Goal: Task Accomplishment & Management: Use online tool/utility

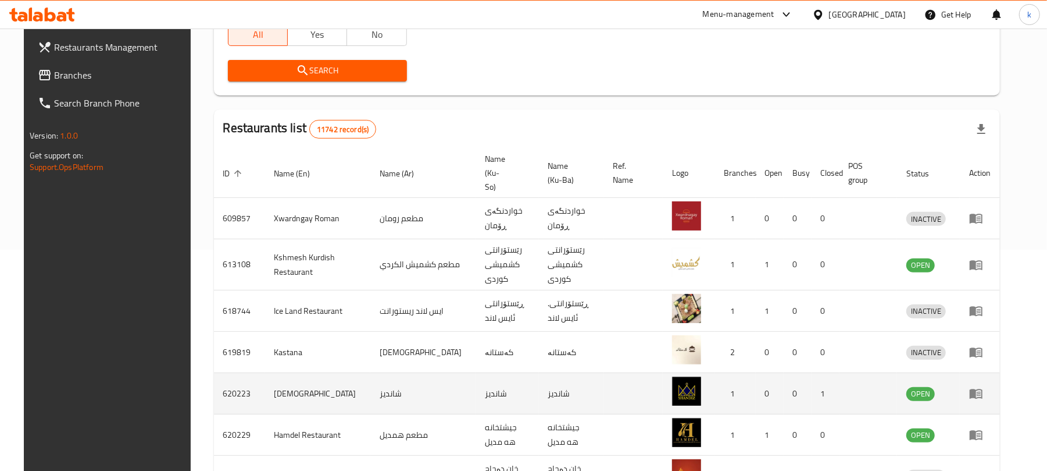
scroll to position [258, 0]
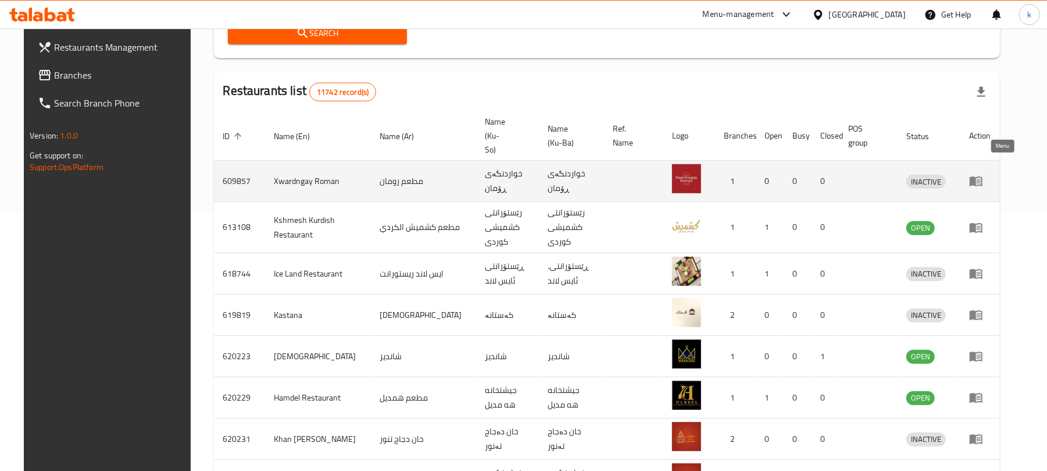
click at [983, 174] on icon "enhanced table" at bounding box center [977, 181] width 14 height 14
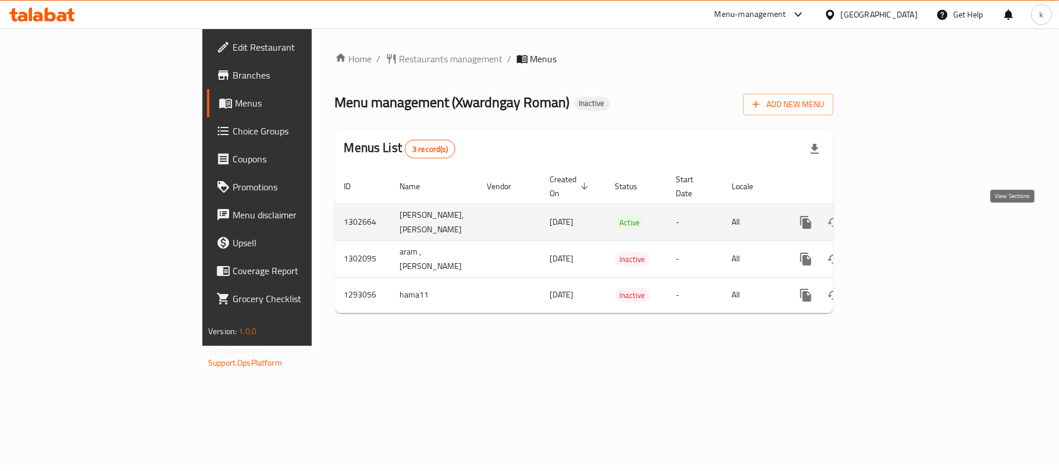
click at [897, 226] on icon "enhanced table" at bounding box center [890, 222] width 14 height 14
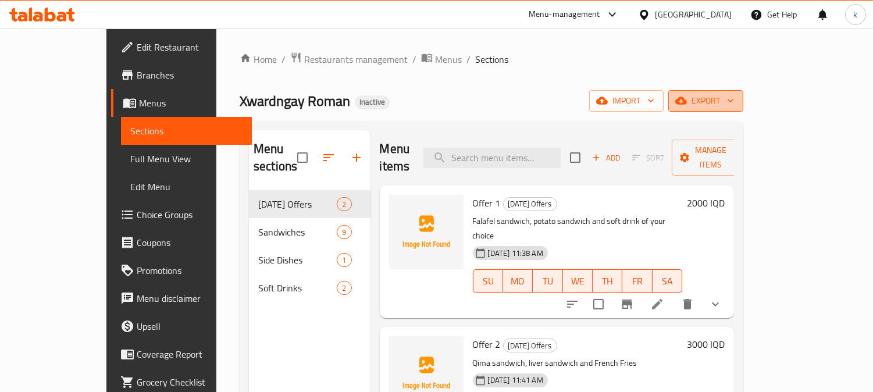
click at [743, 109] on button "export" at bounding box center [705, 101] width 75 height 22
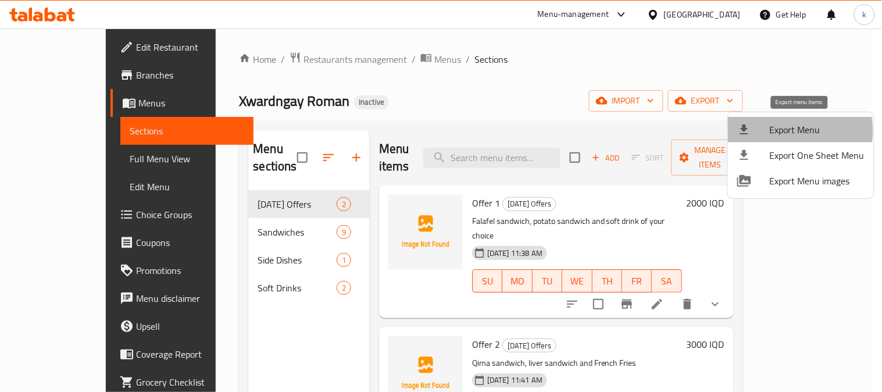
click at [784, 131] on span "Export Menu" at bounding box center [817, 130] width 95 height 14
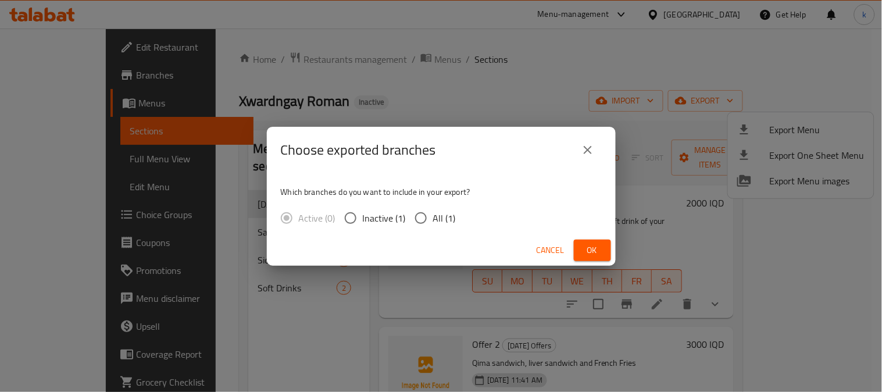
click at [589, 248] on span "Ok" at bounding box center [592, 250] width 19 height 15
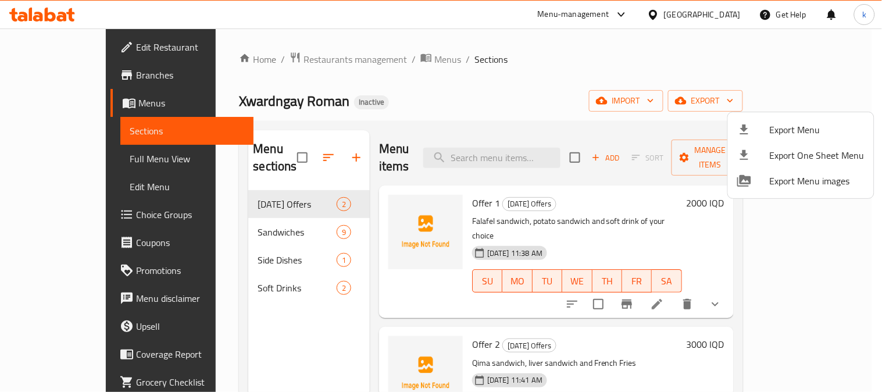
click at [258, 59] on div at bounding box center [441, 196] width 882 height 392
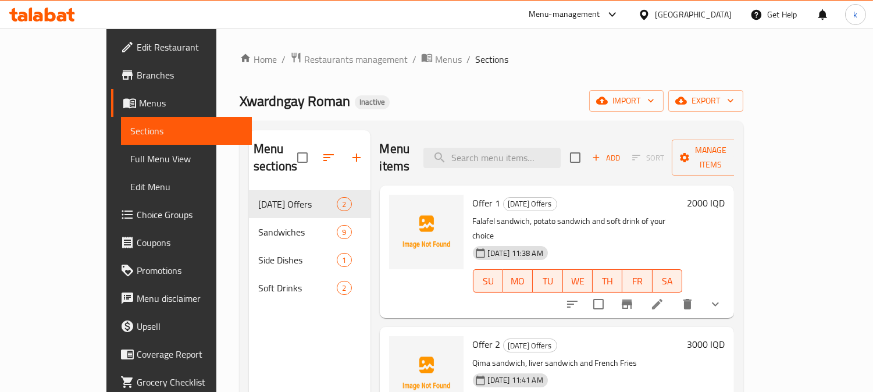
click at [304, 59] on span "Restaurants management" at bounding box center [356, 59] width 104 height 14
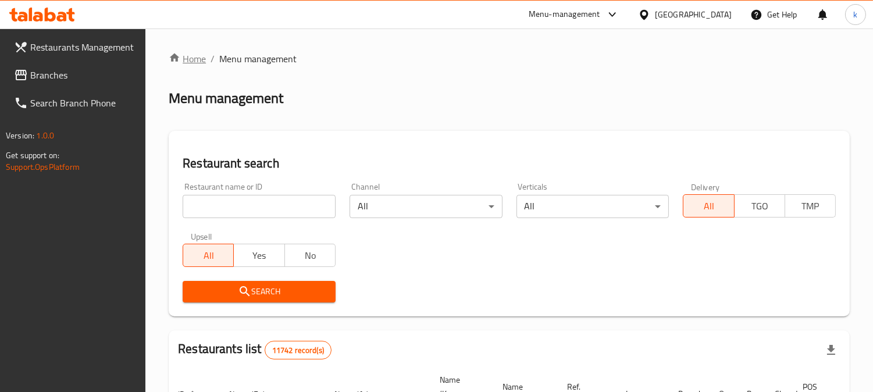
click at [200, 57] on link "Home" at bounding box center [187, 59] width 37 height 14
